Goal: Transaction & Acquisition: Purchase product/service

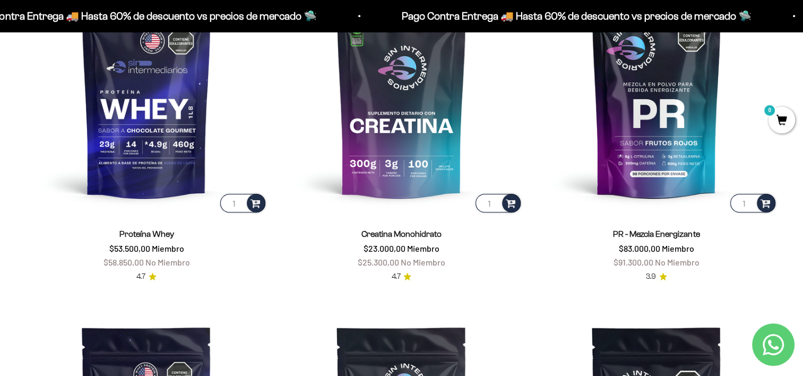
scroll to position [531, 0]
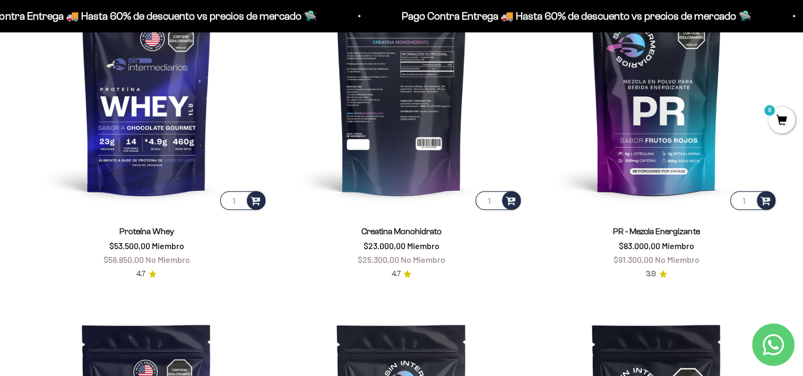
click at [408, 180] on img at bounding box center [401, 91] width 242 height 242
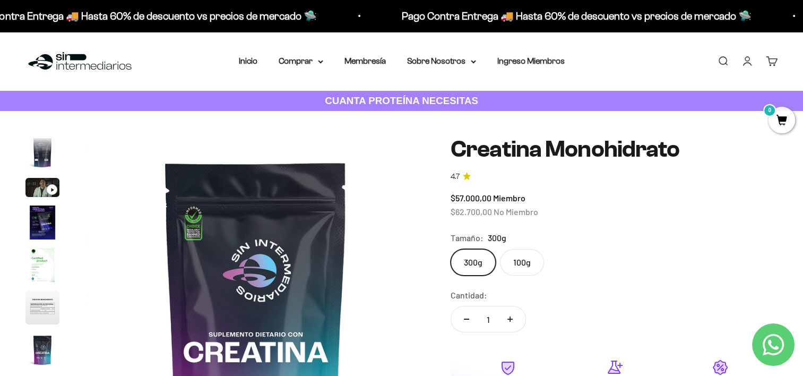
click at [514, 322] on button "Aumentar cantidad" at bounding box center [510, 318] width 31 height 25
type input "2"
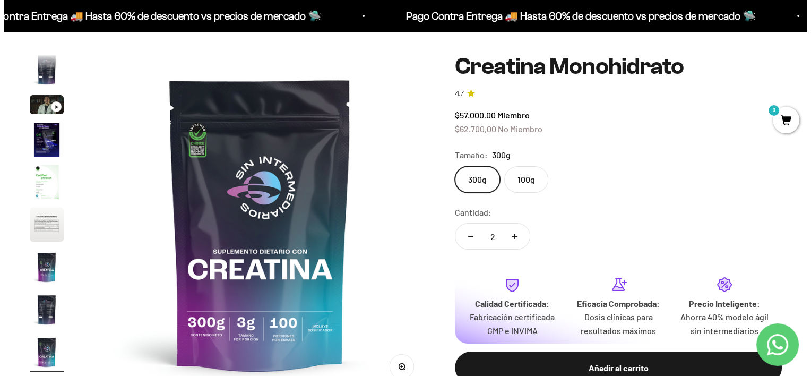
scroll to position [106, 0]
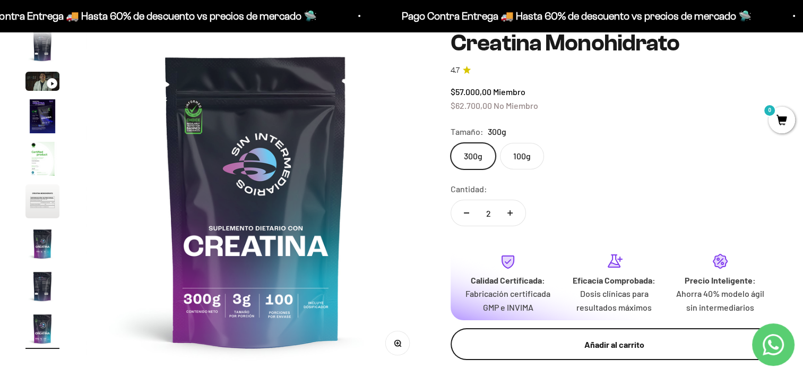
click at [635, 346] on div "Añadir al carrito" at bounding box center [614, 345] width 285 height 14
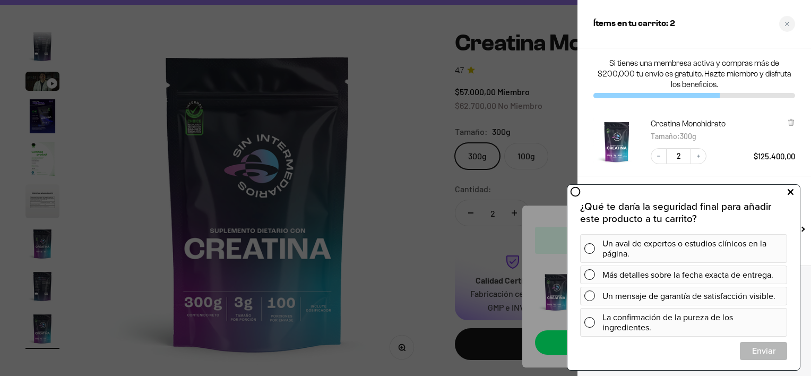
click at [791, 191] on icon at bounding box center [791, 192] width 6 height 14
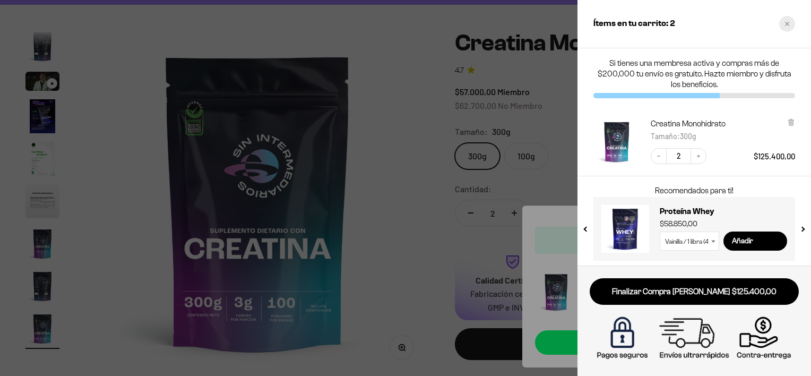
click at [788, 31] on div "Close cart" at bounding box center [787, 24] width 16 height 16
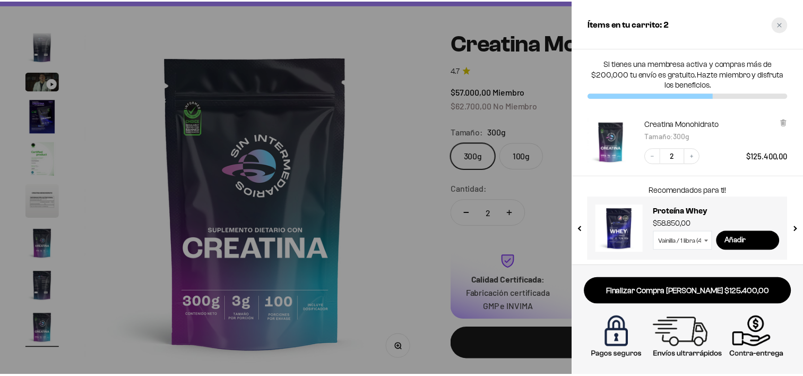
scroll to position [0, 2824]
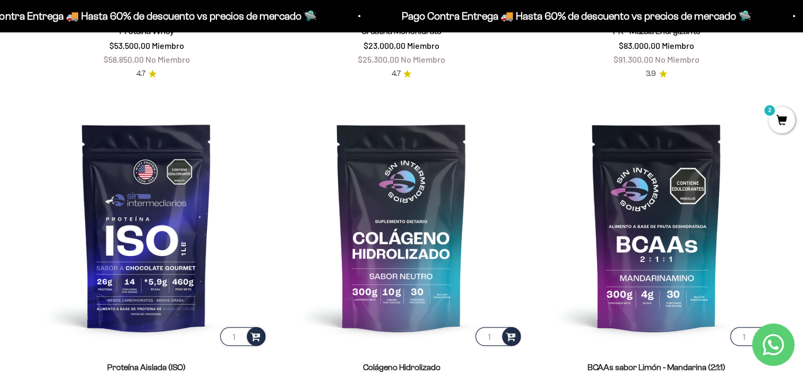
scroll to position [796, 0]
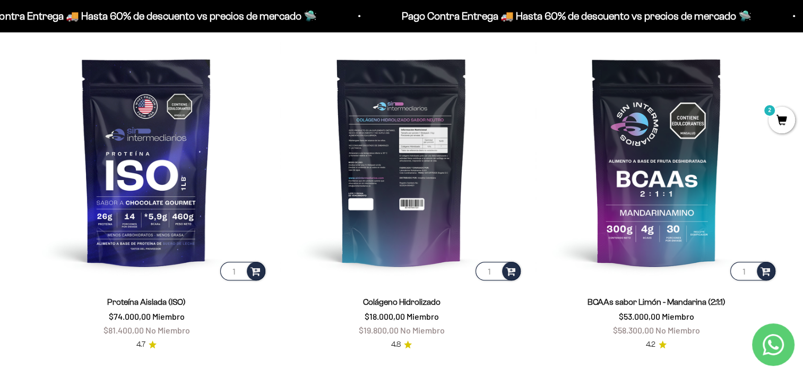
click at [402, 185] on img at bounding box center [401, 161] width 242 height 242
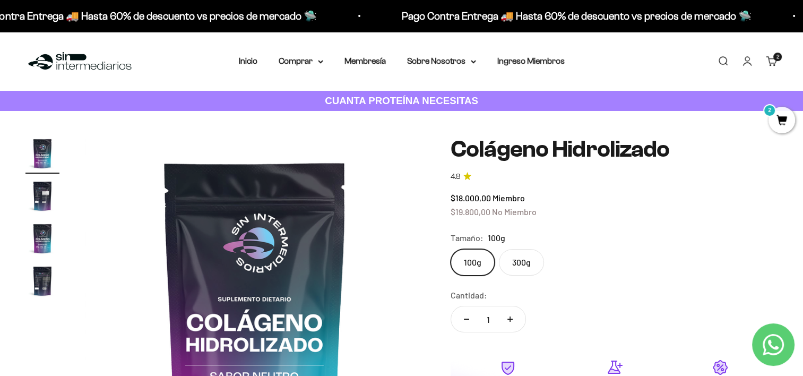
click at [530, 262] on label "300g" at bounding box center [521, 262] width 45 height 27
click at [451, 249] on input "300g" at bounding box center [450, 249] width 1 height 1
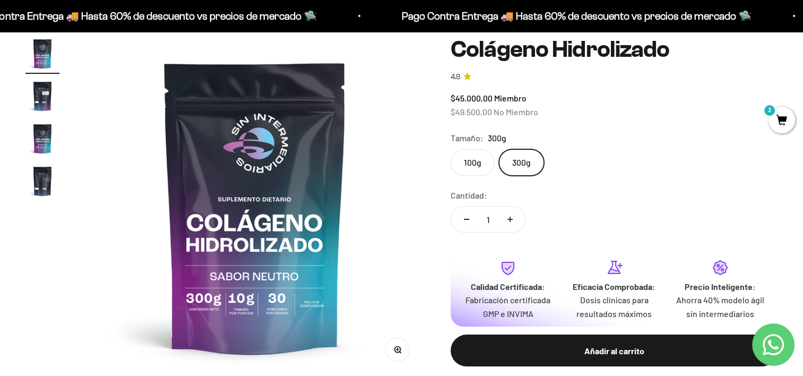
scroll to position [106, 0]
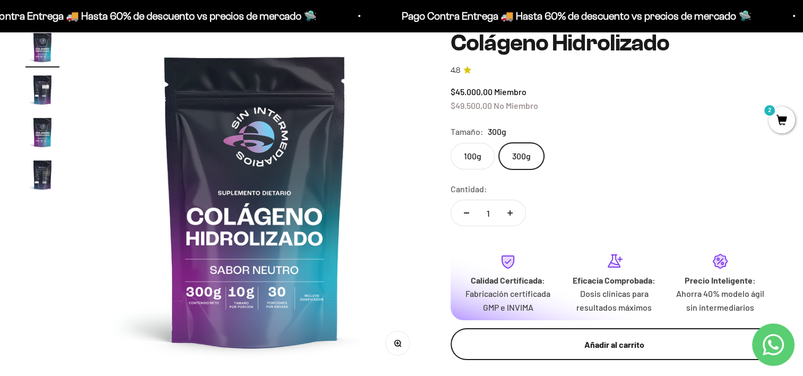
click at [595, 341] on div "Añadir al carrito" at bounding box center [614, 345] width 285 height 14
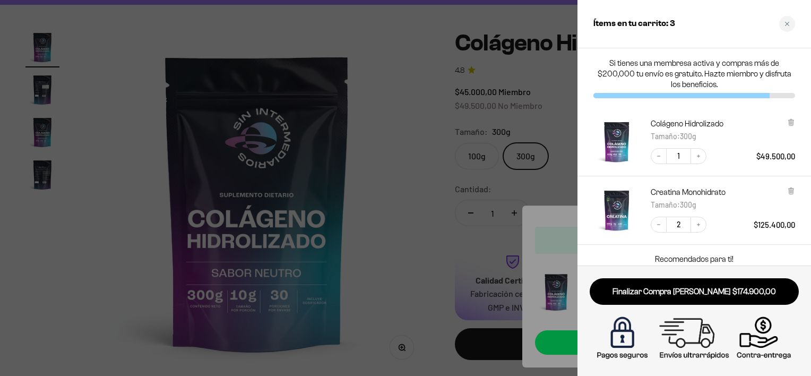
click at [379, 204] on div at bounding box center [405, 188] width 811 height 376
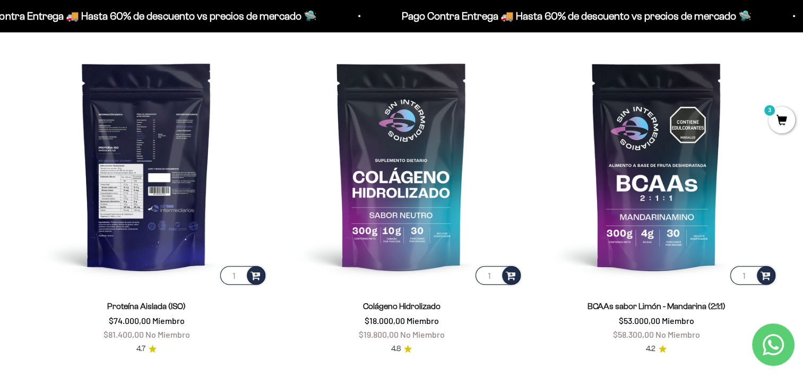
scroll to position [796, 0]
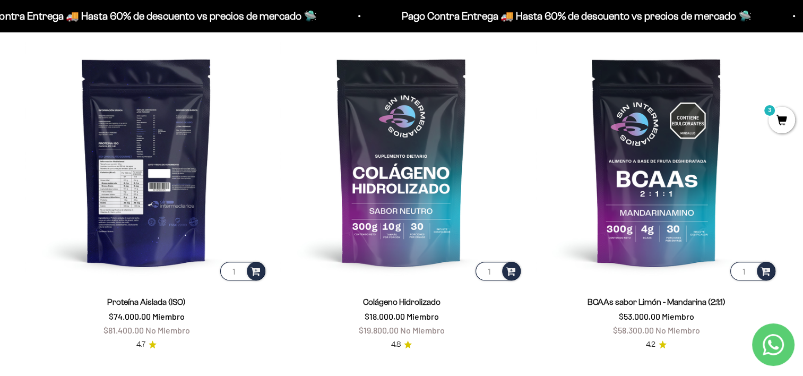
click at [157, 170] on img at bounding box center [146, 161] width 242 height 242
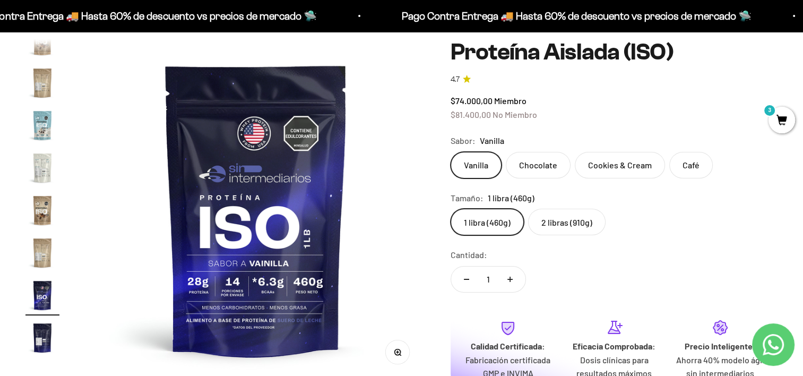
scroll to position [106, 0]
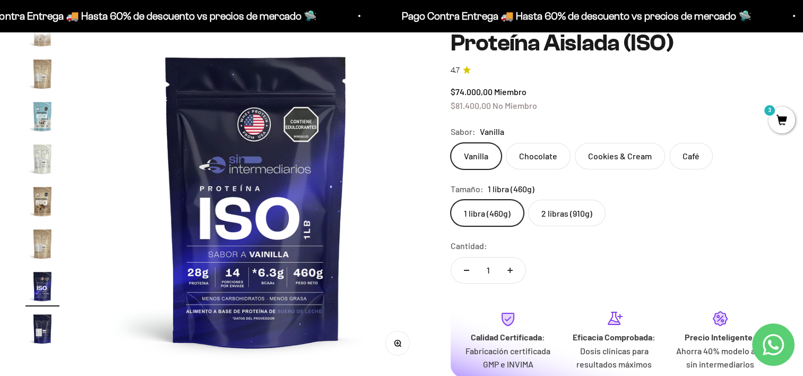
click at [571, 217] on label "2 libras (910g)" at bounding box center [567, 213] width 78 height 27
click at [451, 200] on input "2 libras (910g)" at bounding box center [450, 199] width 1 height 1
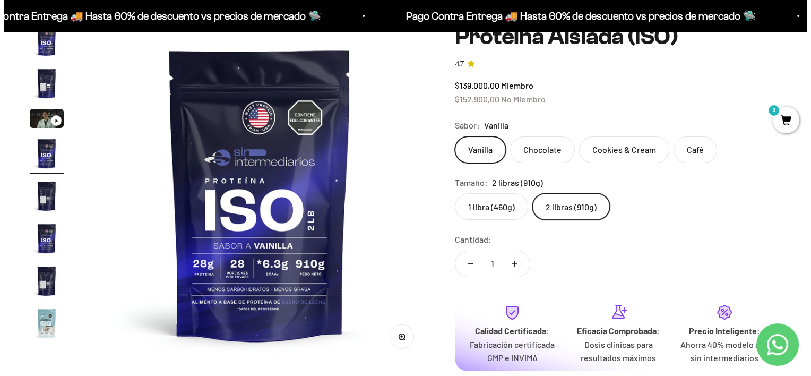
scroll to position [106, 0]
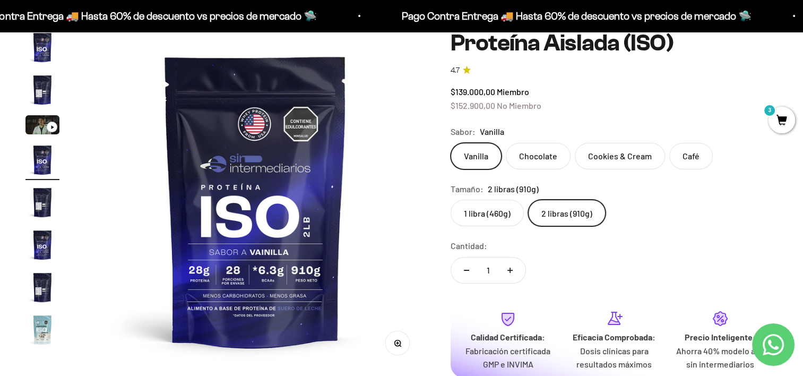
click at [785, 126] on span "3" at bounding box center [782, 120] width 27 height 27
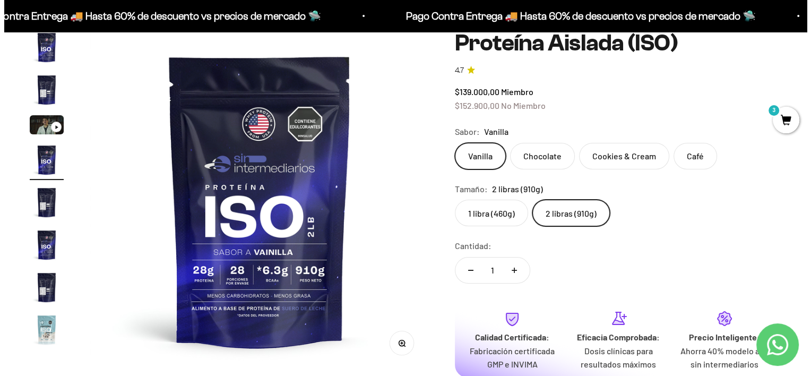
scroll to position [0, 1073]
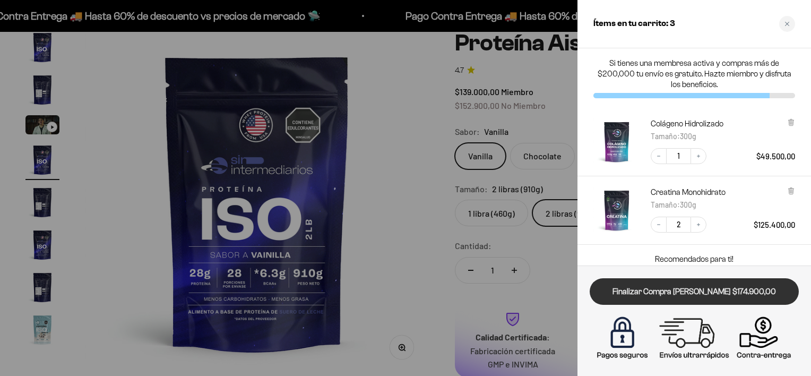
click at [692, 295] on link "Finalizar Compra [PERSON_NAME] $174.900,00" at bounding box center [694, 291] width 209 height 27
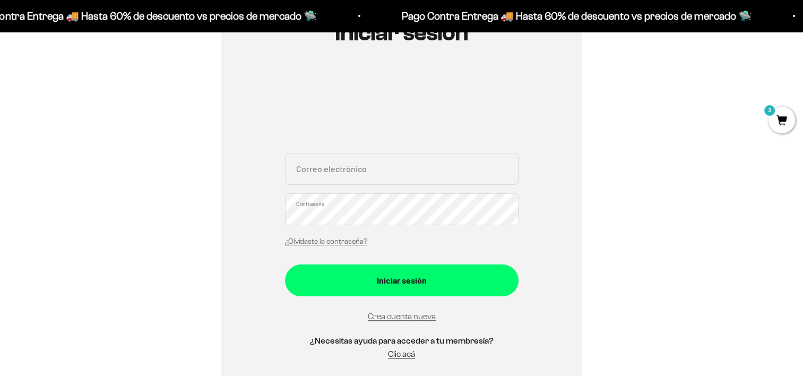
scroll to position [159, 0]
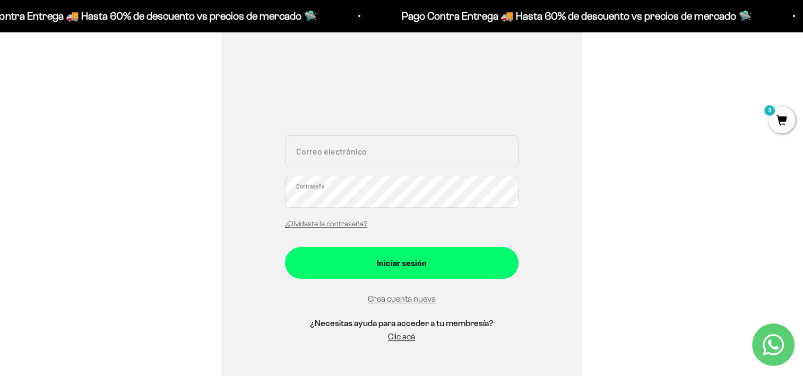
click at [344, 155] on input "Correo electrónico" at bounding box center [402, 151] width 234 height 32
type input "[PERSON_NAME][EMAIL_ADDRESS][DOMAIN_NAME]"
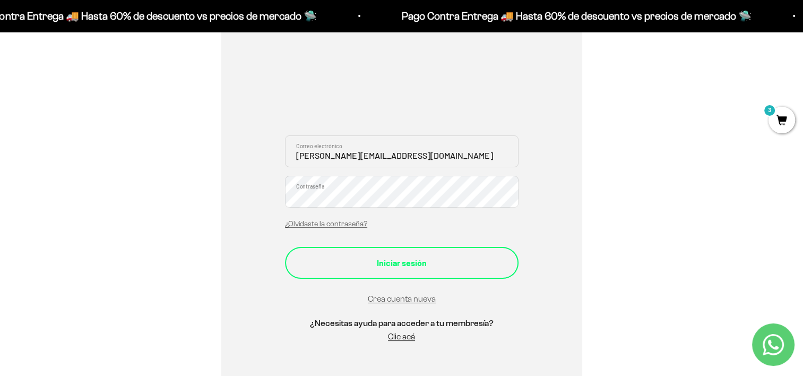
click at [414, 263] on div "Iniciar sesión" at bounding box center [401, 263] width 191 height 14
